Goal: Transaction & Acquisition: Purchase product/service

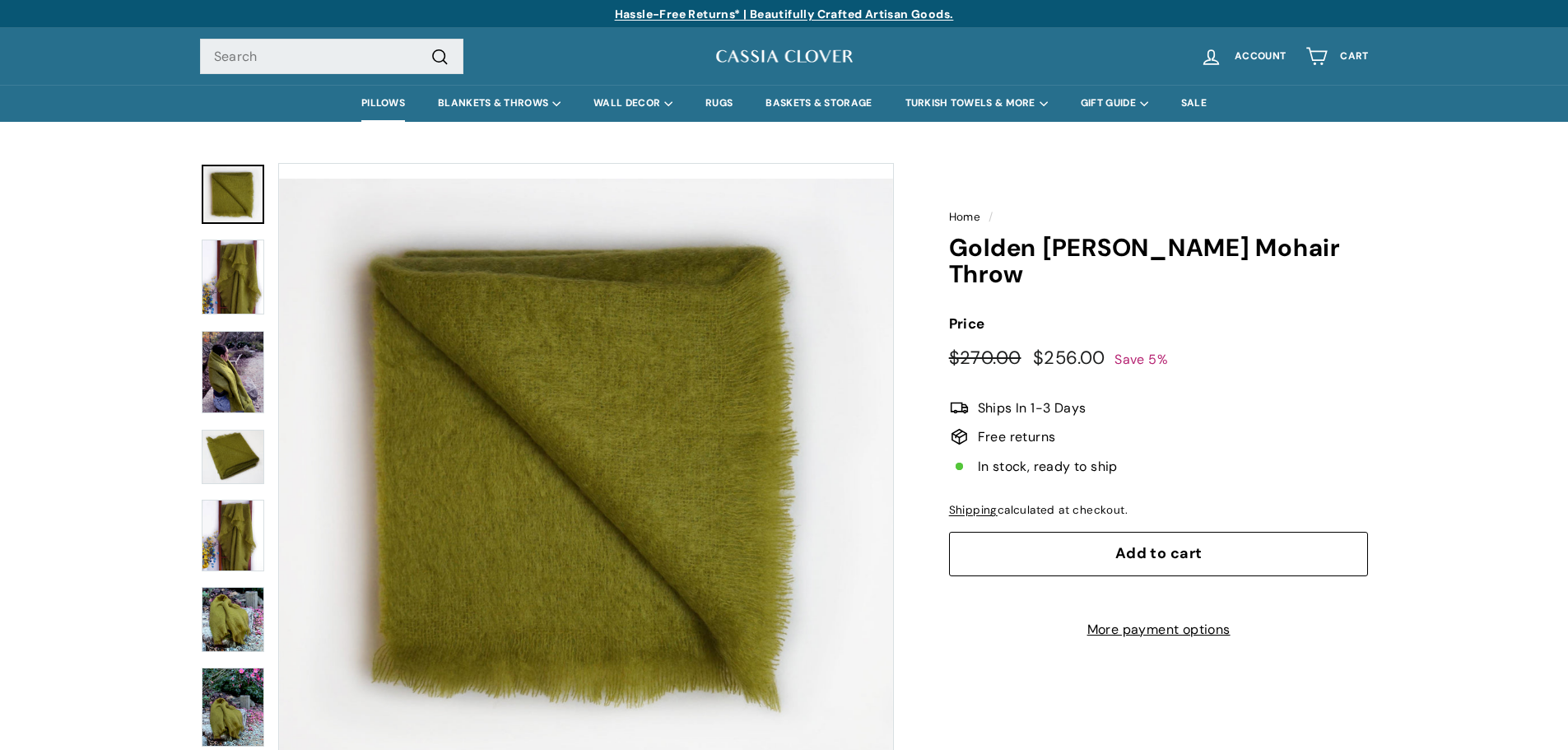
click at [374, 100] on link "PILLOWS" at bounding box center [383, 102] width 77 height 37
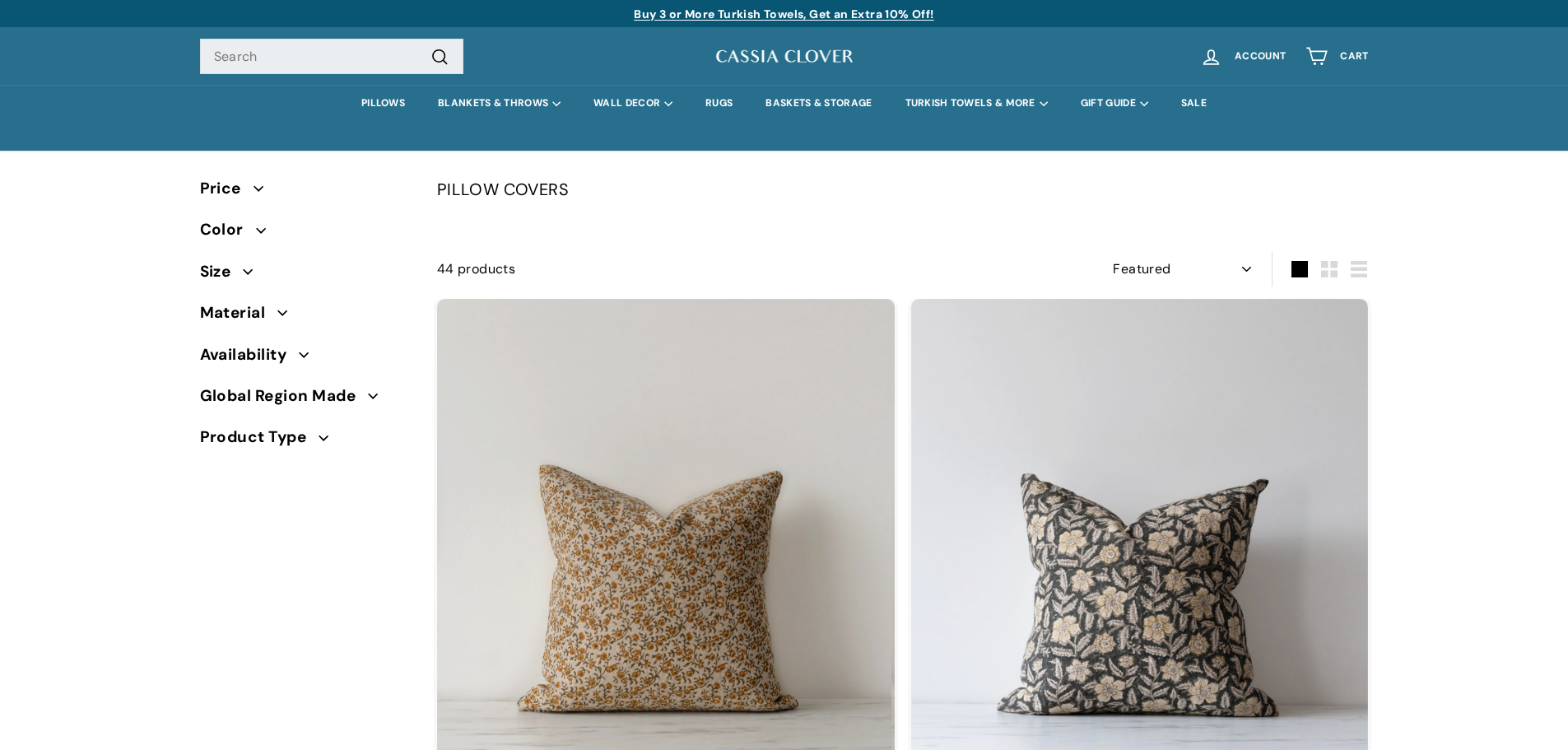
select select "manual"
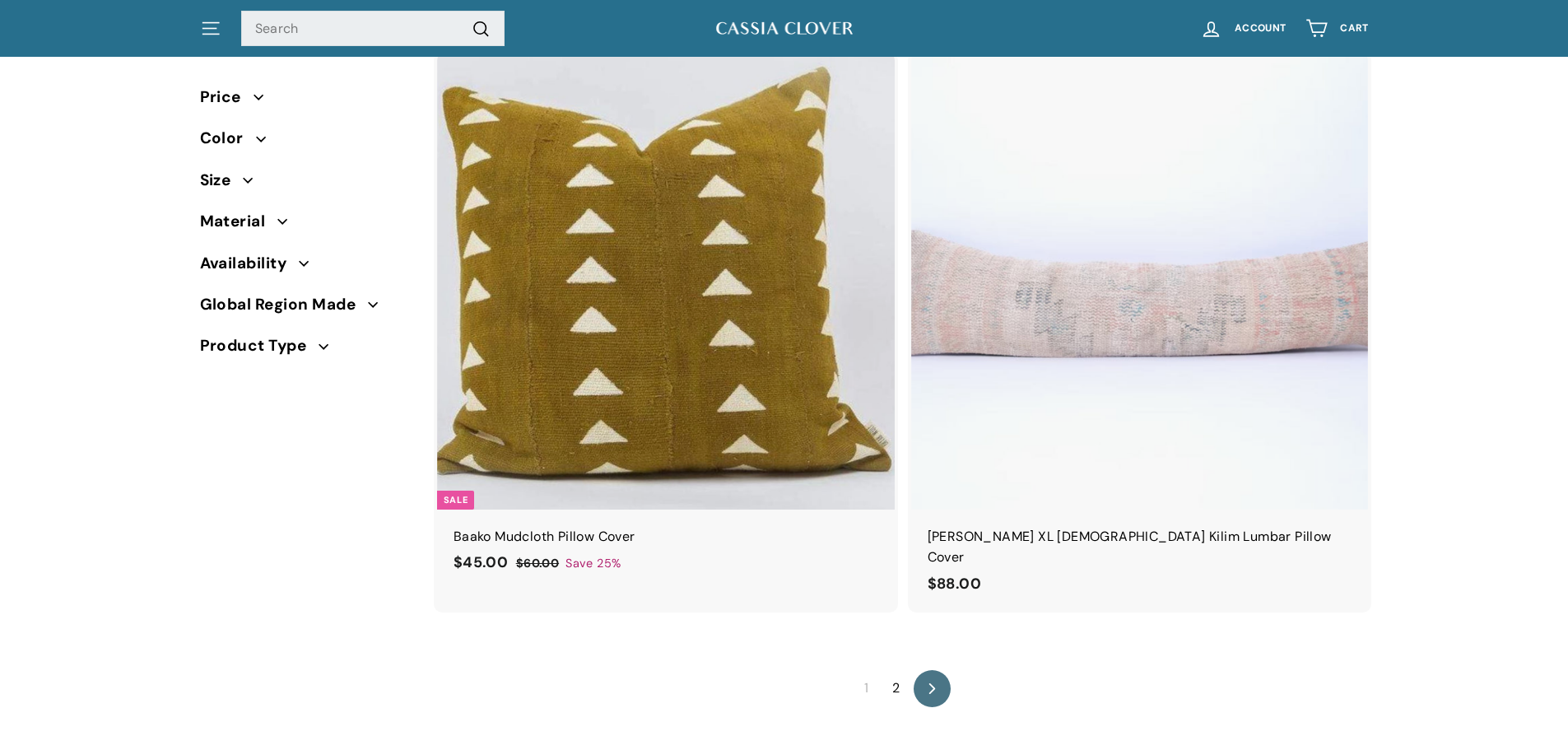
scroll to position [10864, 0]
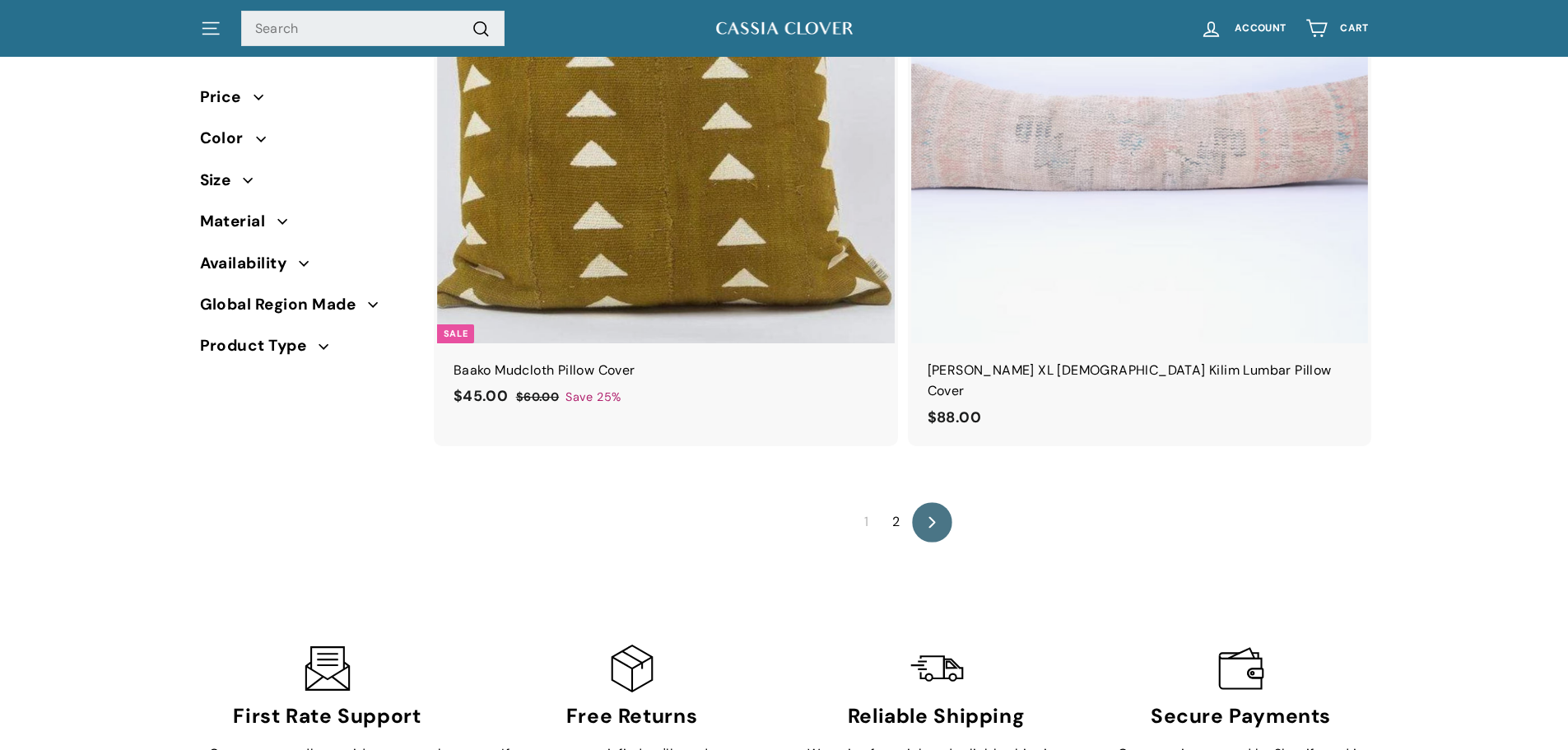
click at [935, 516] on icon "icon-chevron" at bounding box center [932, 522] width 12 height 12
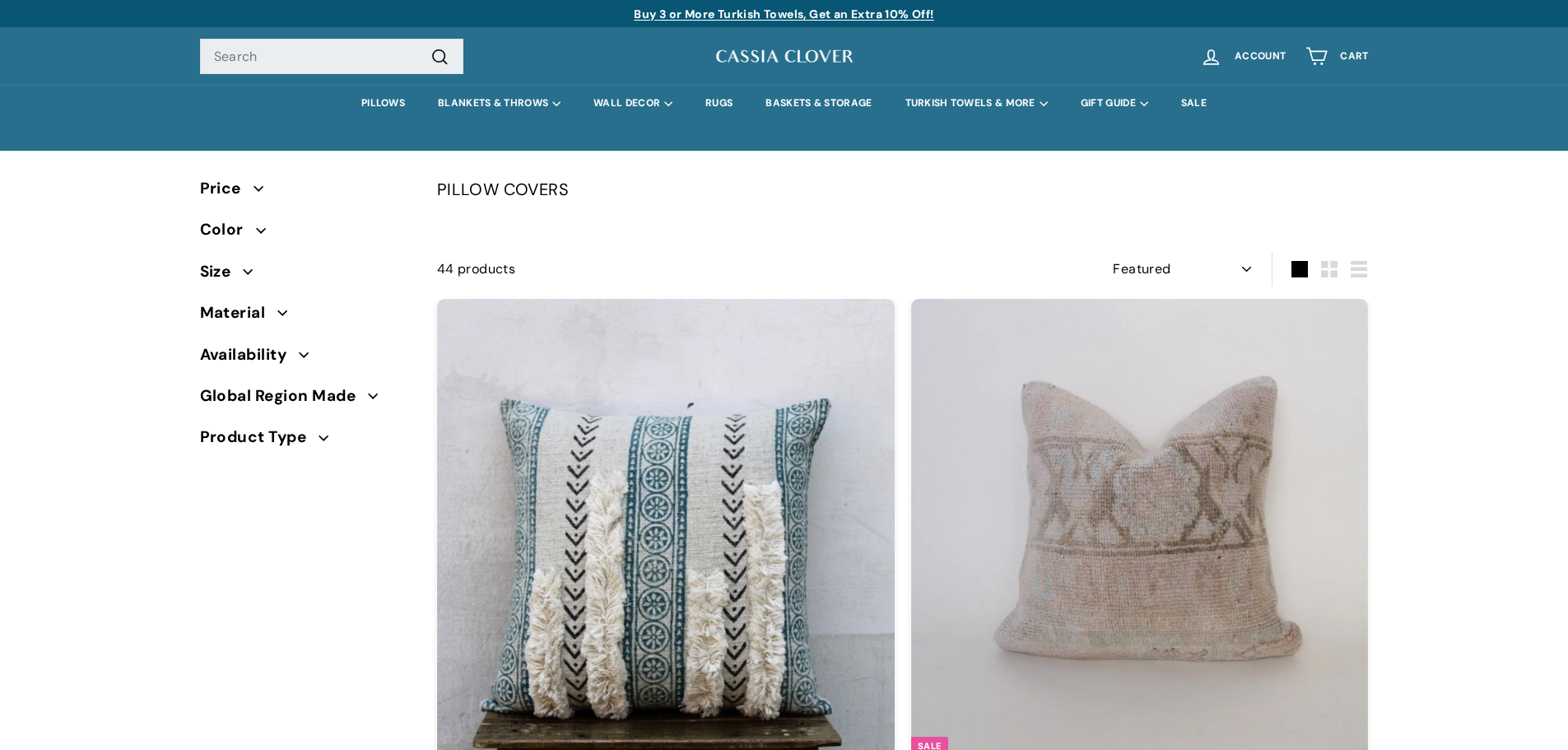
select select "manual"
